Goal: Check status: Check status

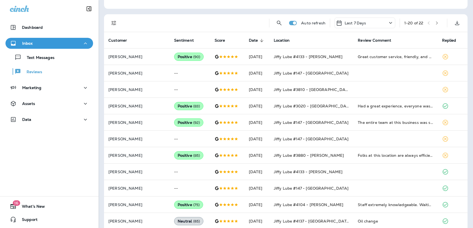
scroll to position [102, 0]
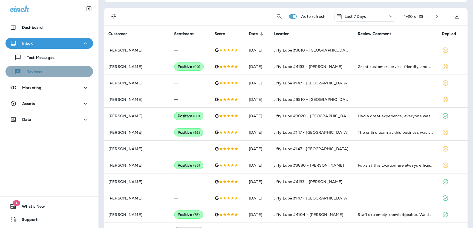
click at [40, 72] on p "Reviews" at bounding box center [31, 72] width 21 height 5
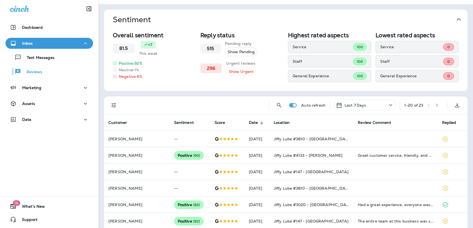
scroll to position [0, 0]
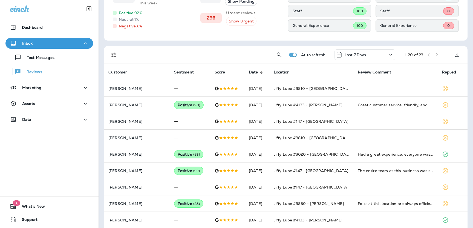
scroll to position [64, 0]
